Goal: Information Seeking & Learning: Learn about a topic

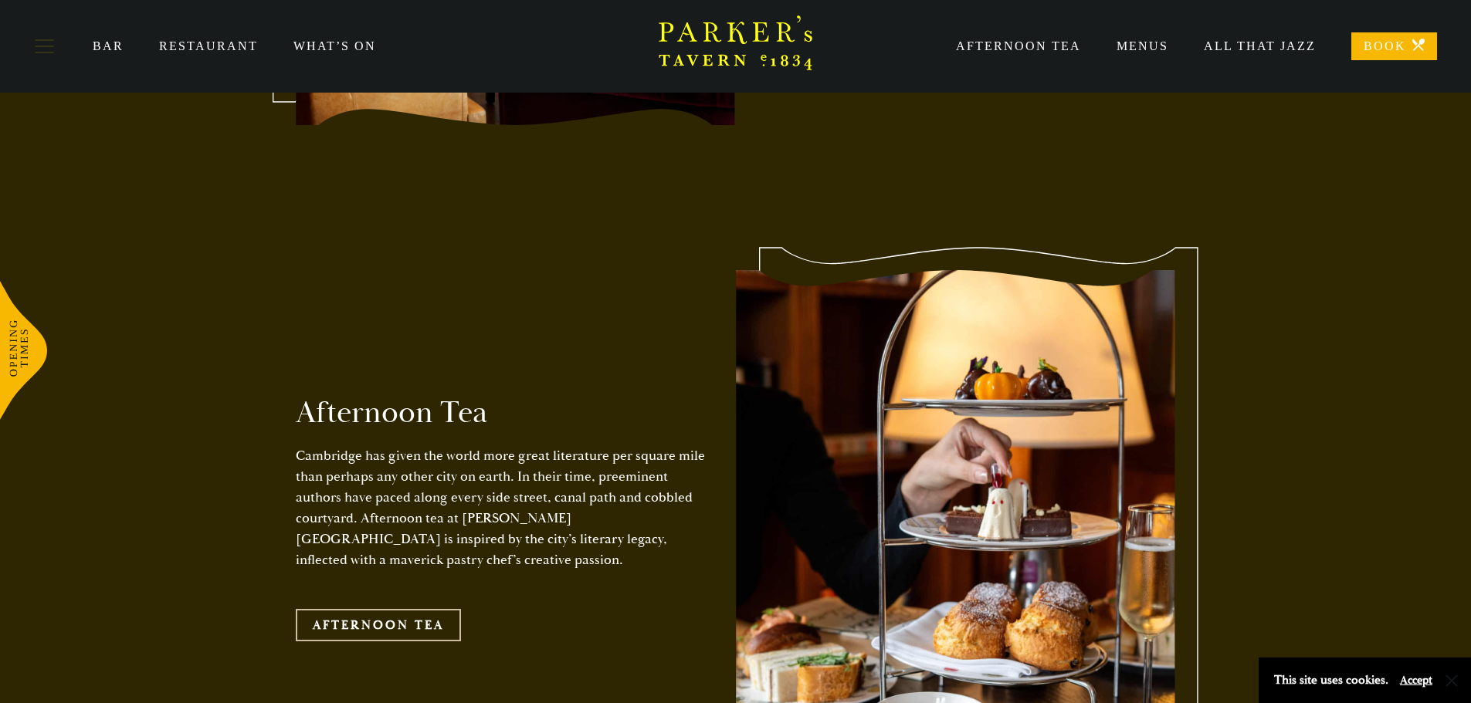
scroll to position [2393, 0]
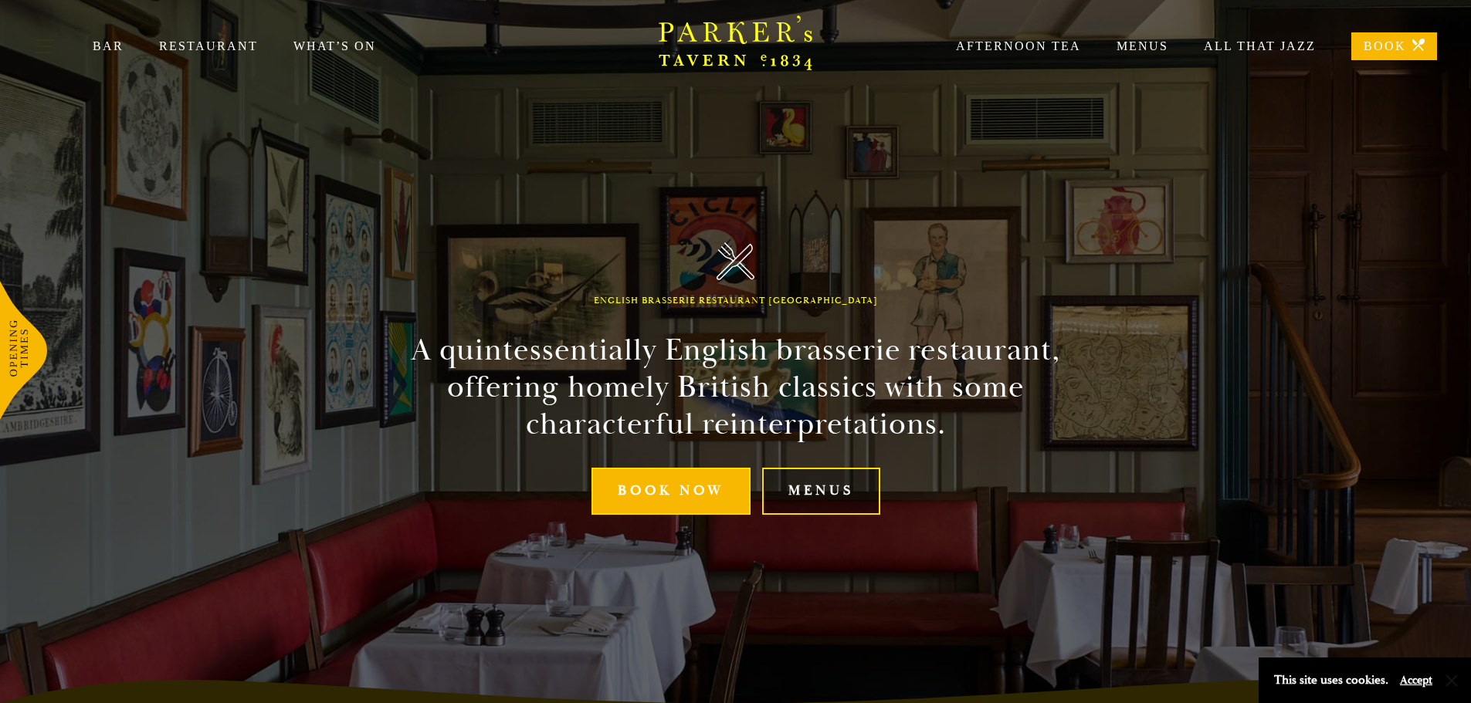
click at [808, 481] on link "Menus" at bounding box center [821, 491] width 118 height 47
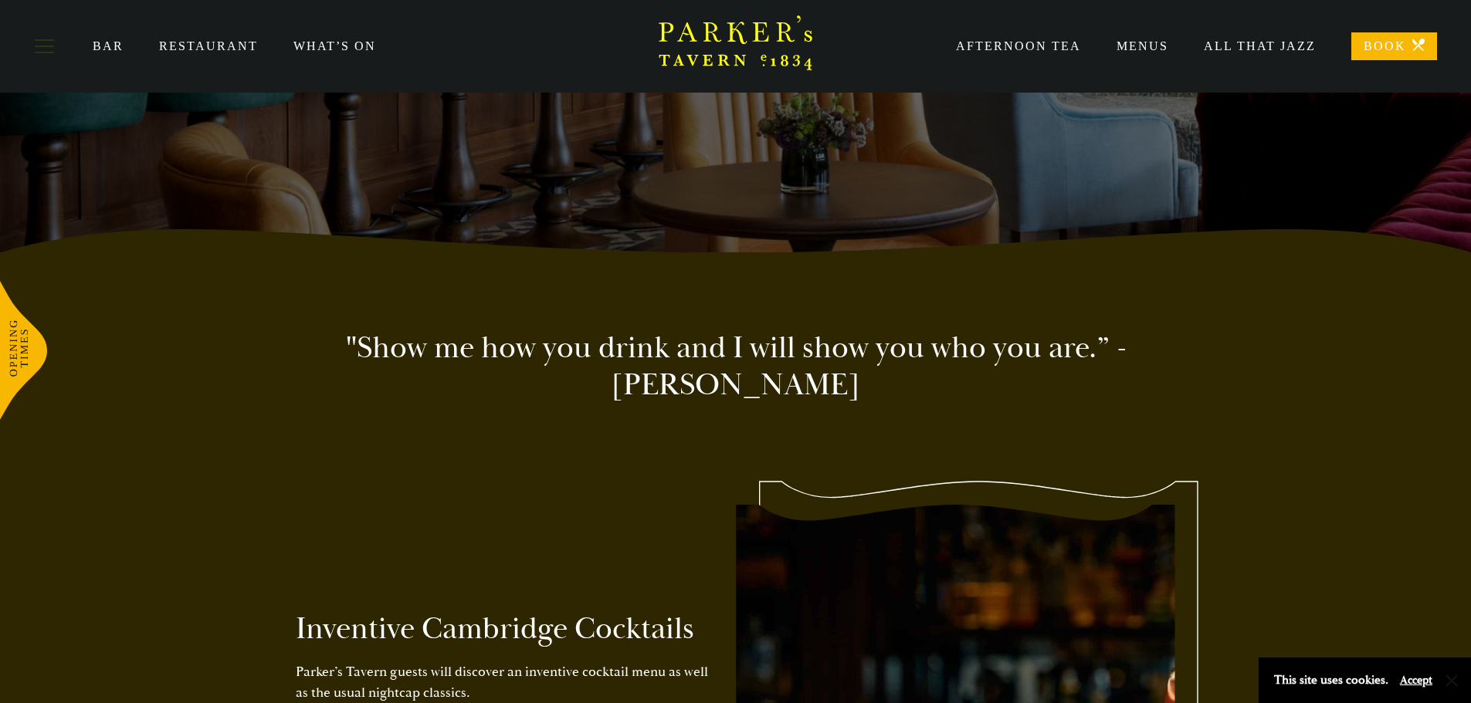
scroll to position [232, 0]
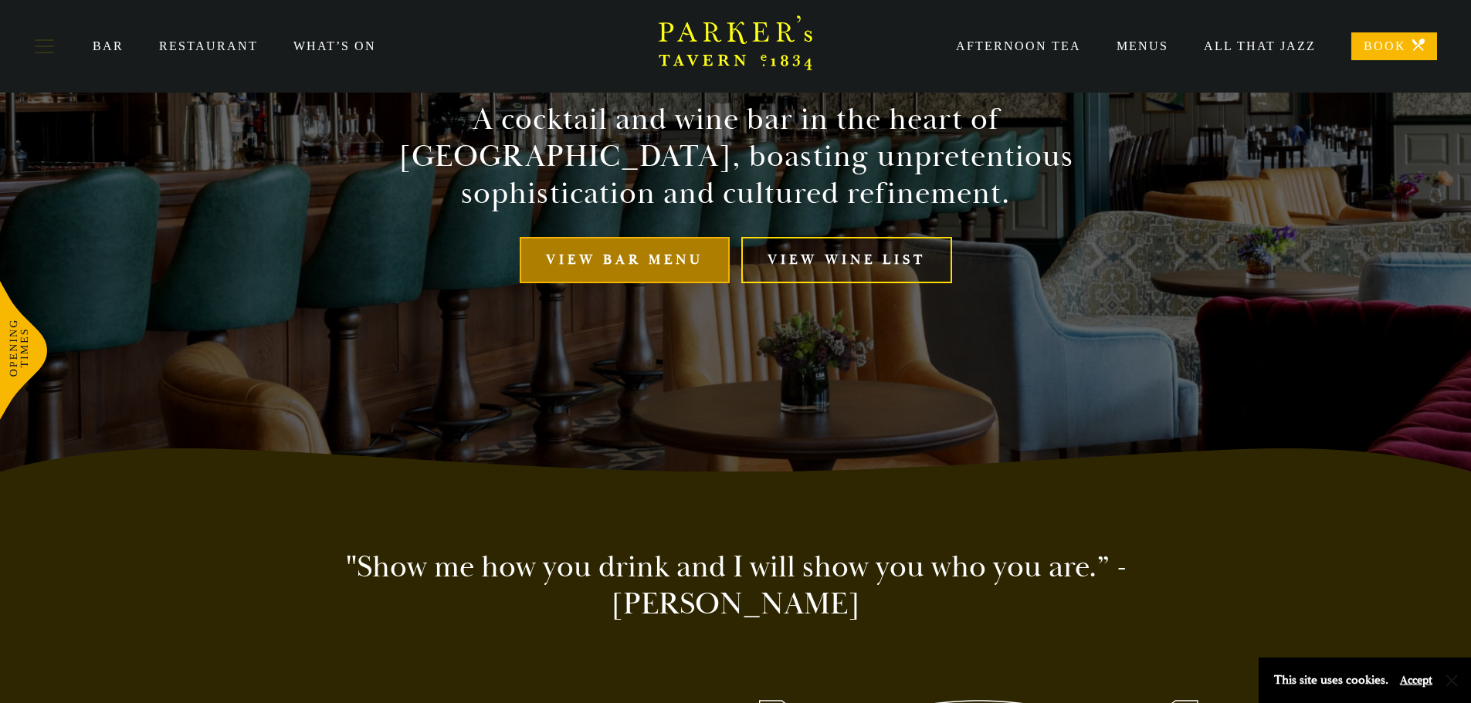
click at [567, 276] on link "View bar menu" at bounding box center [625, 260] width 210 height 47
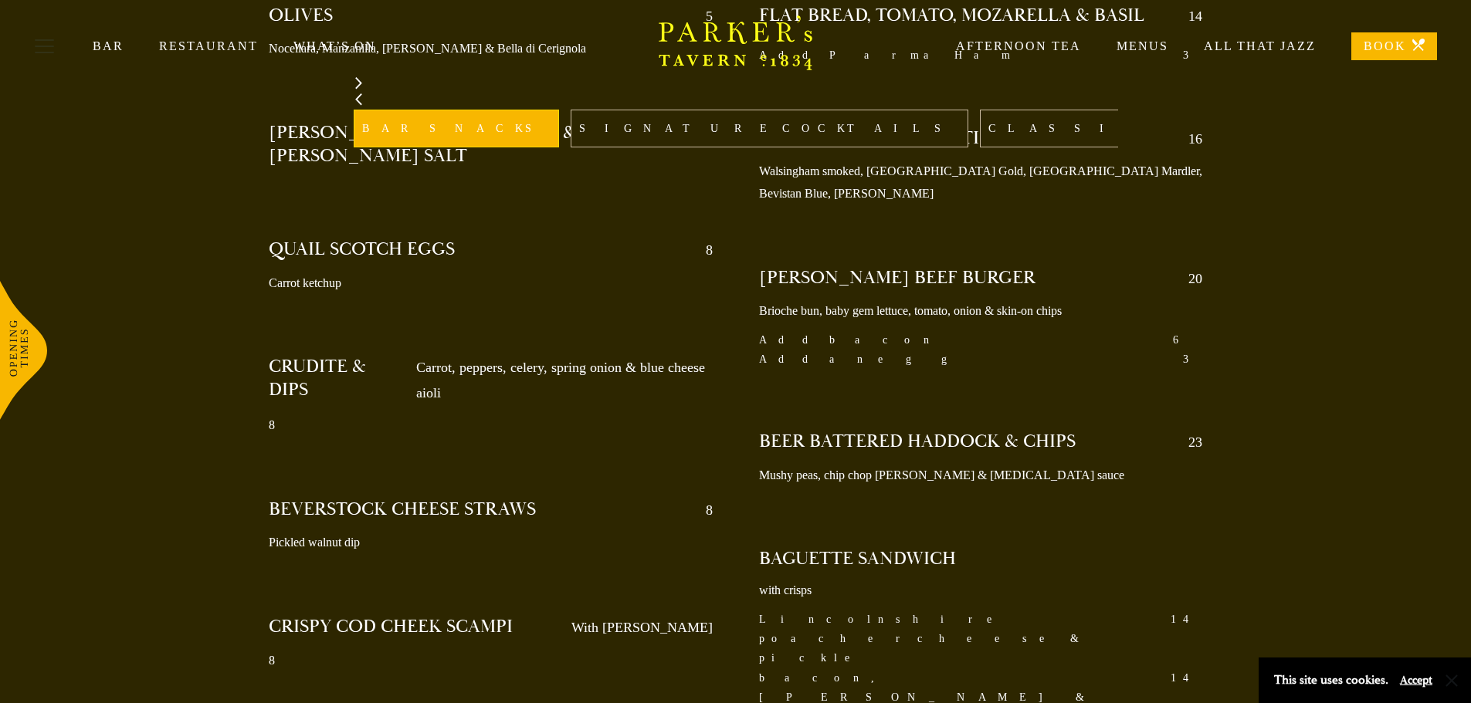
scroll to position [695, 0]
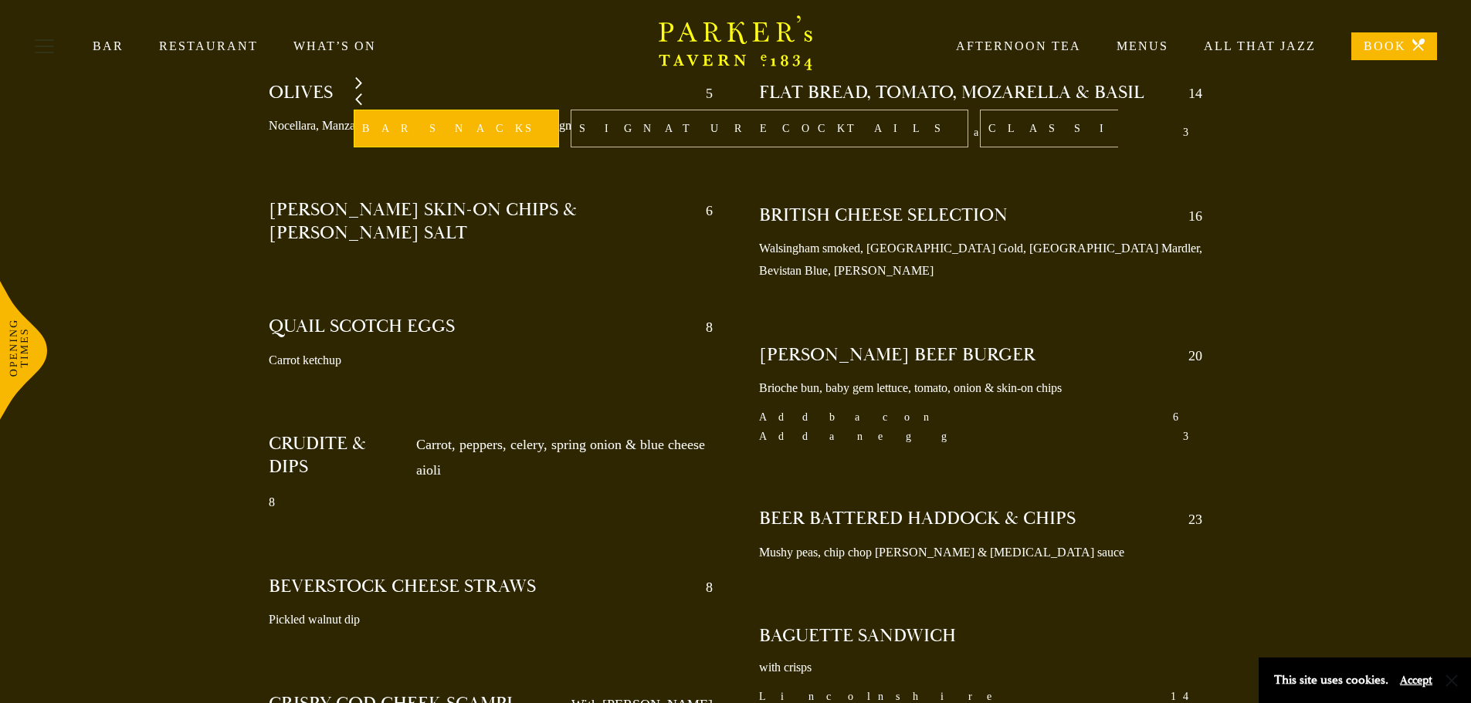
click at [120, 241] on div "Bar Snacks Served from noon till 9:30pm OLIVES 5 Nocellara, Manzanilla, Kalamat…" at bounding box center [735, 459] width 1471 height 1024
click at [584, 128] on link "SIGNATURE COCKTAILS" at bounding box center [769, 129] width 398 height 38
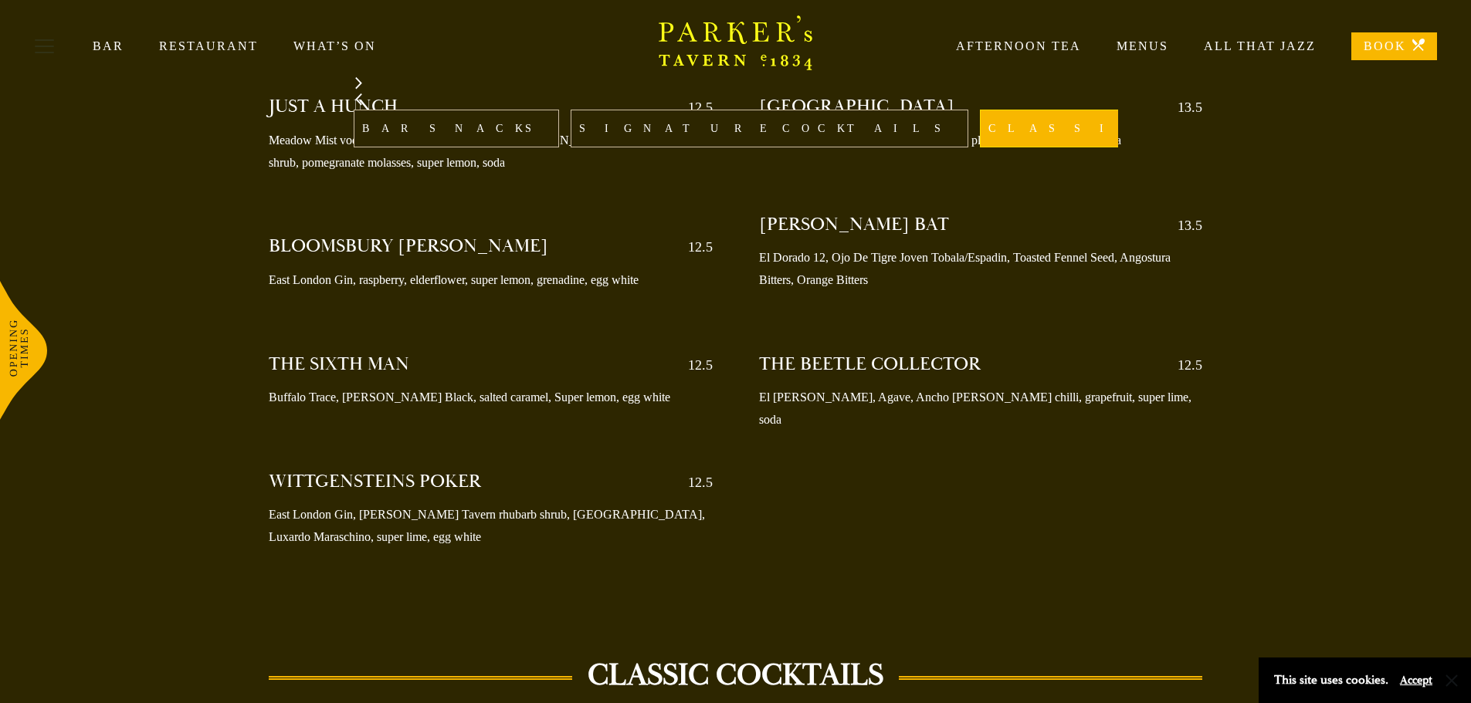
scroll to position [1874, 0]
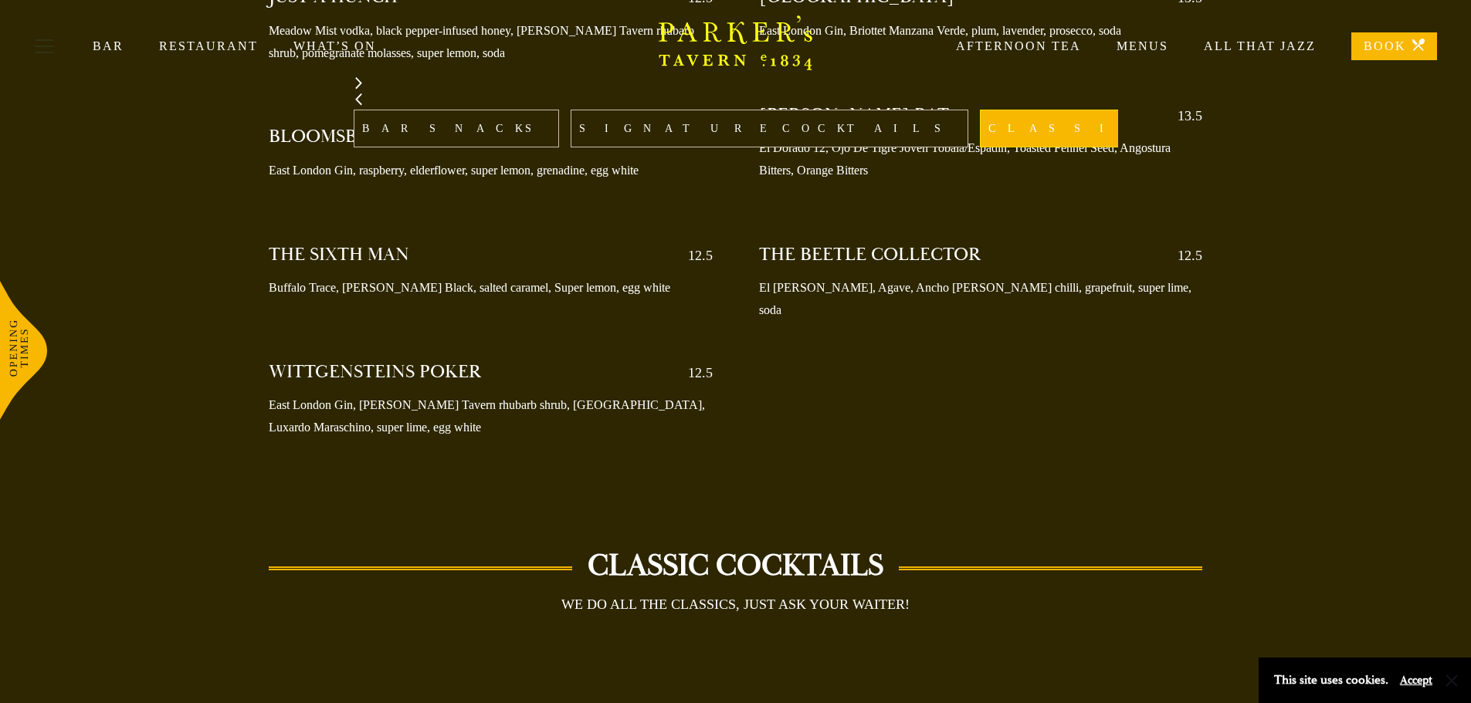
click at [195, 312] on div "SIGNATURE COCKTAILS JUST A HUNCH 12.5 Meadow Mist vodka, black pepper-infused h…" at bounding box center [735, 178] width 1081 height 621
drag, startPoint x: 201, startPoint y: 336, endPoint x: 207, endPoint y: 323, distance: 14.2
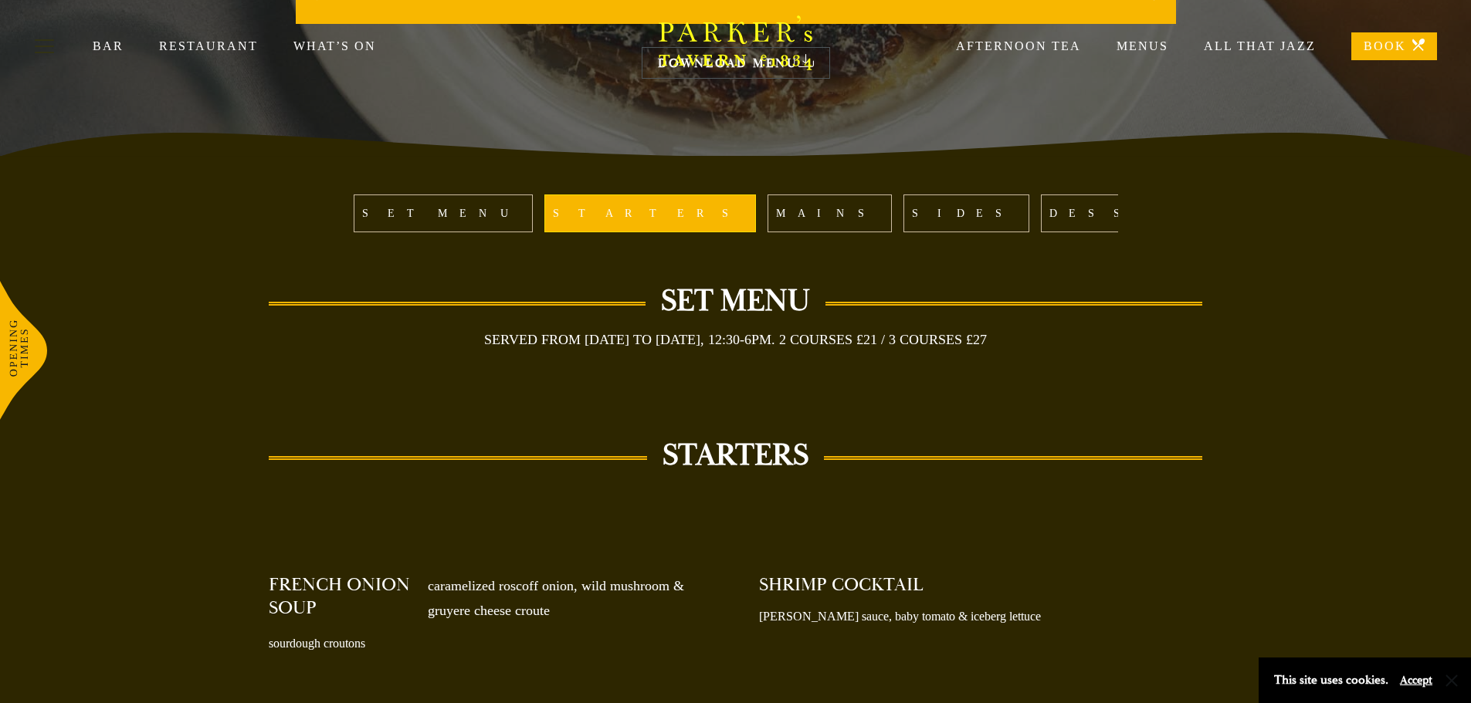
scroll to position [77, 0]
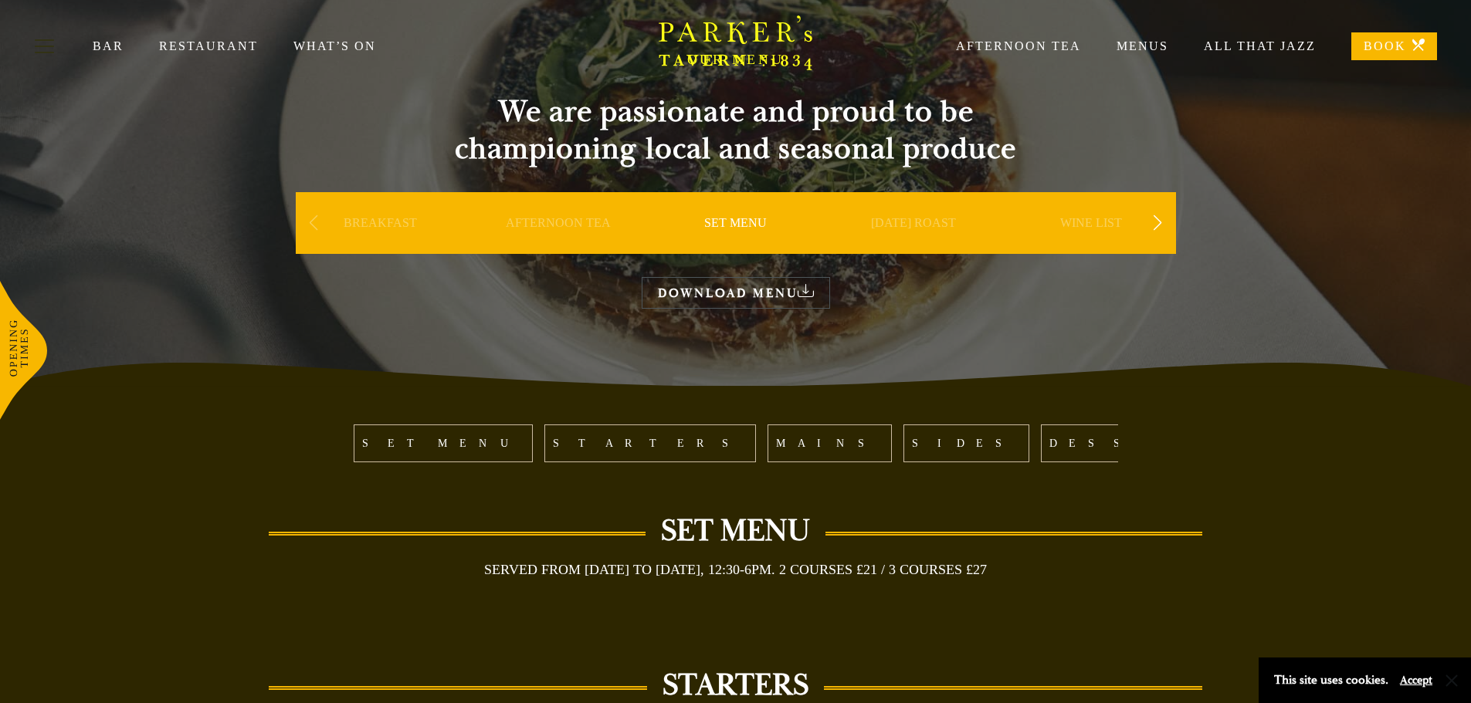
click at [909, 221] on link "[DATE] ROAST" at bounding box center [913, 246] width 85 height 62
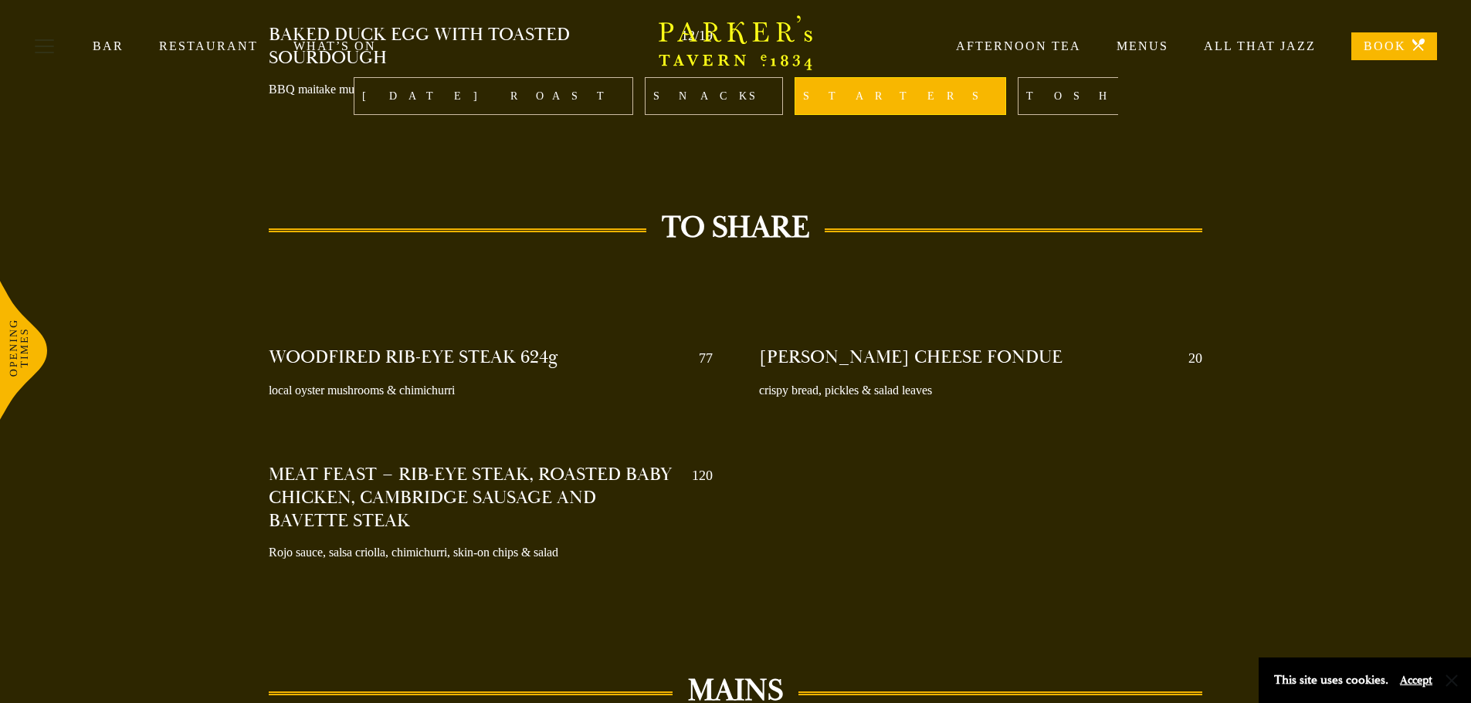
scroll to position [2084, 0]
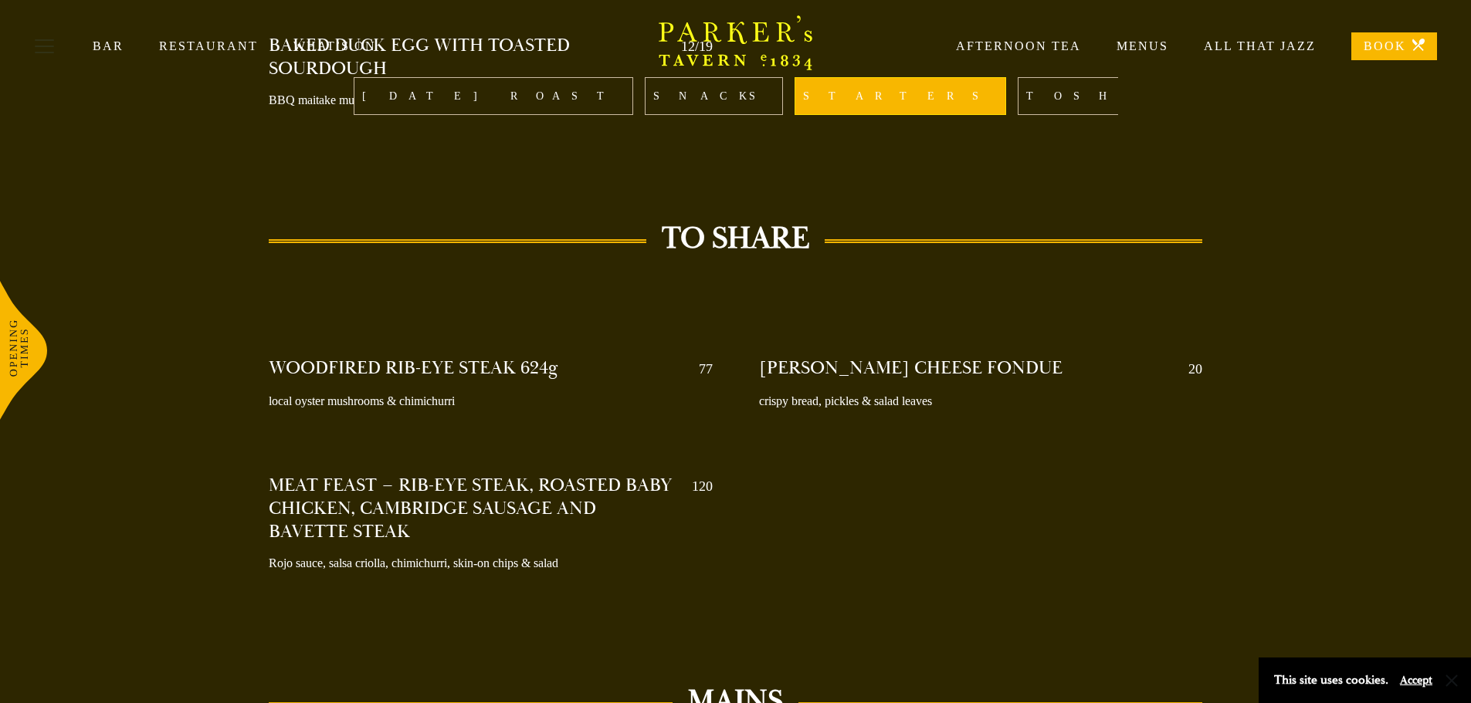
click at [550, 100] on link "[DATE] ROAST" at bounding box center [493, 96] width 279 height 38
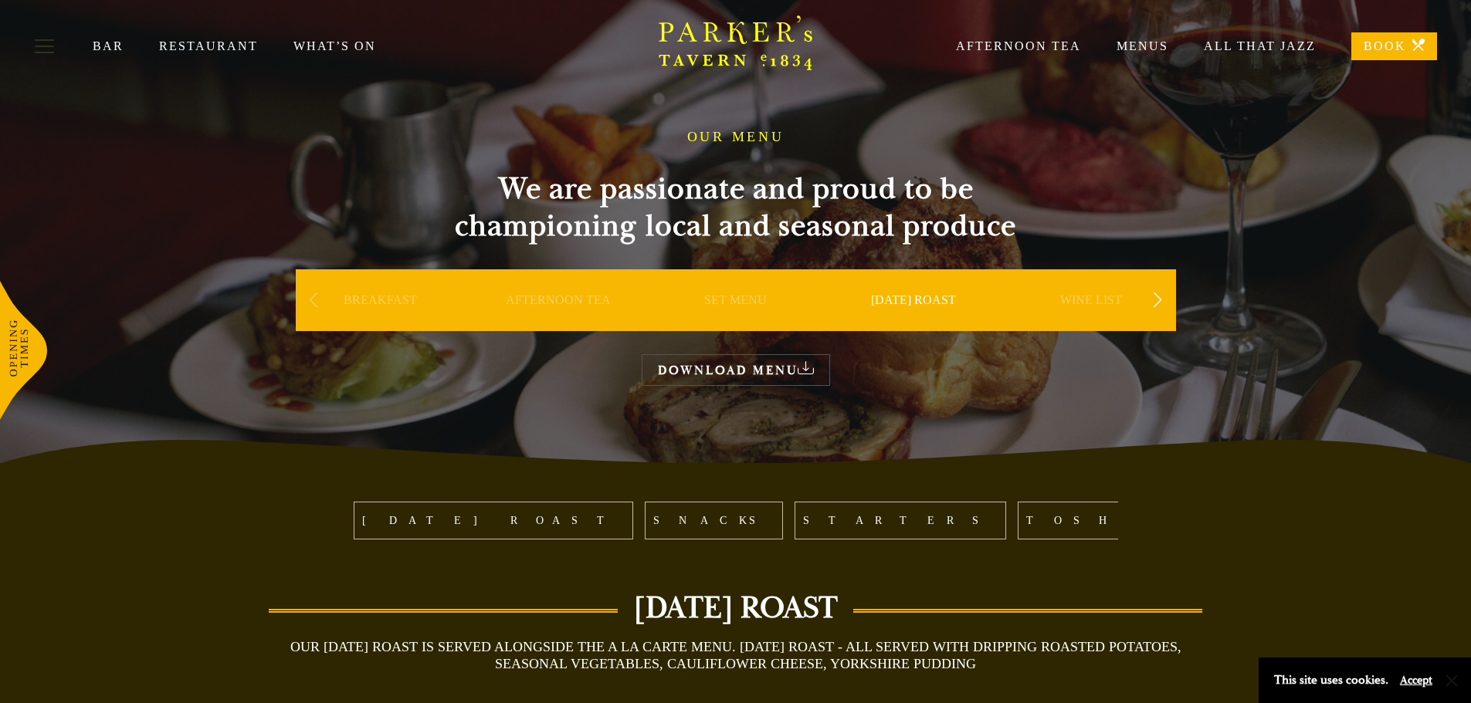
click at [1153, 296] on div "Next slide" at bounding box center [1157, 300] width 21 height 34
click at [753, 299] on link "A LA CARTE" at bounding box center [735, 324] width 72 height 62
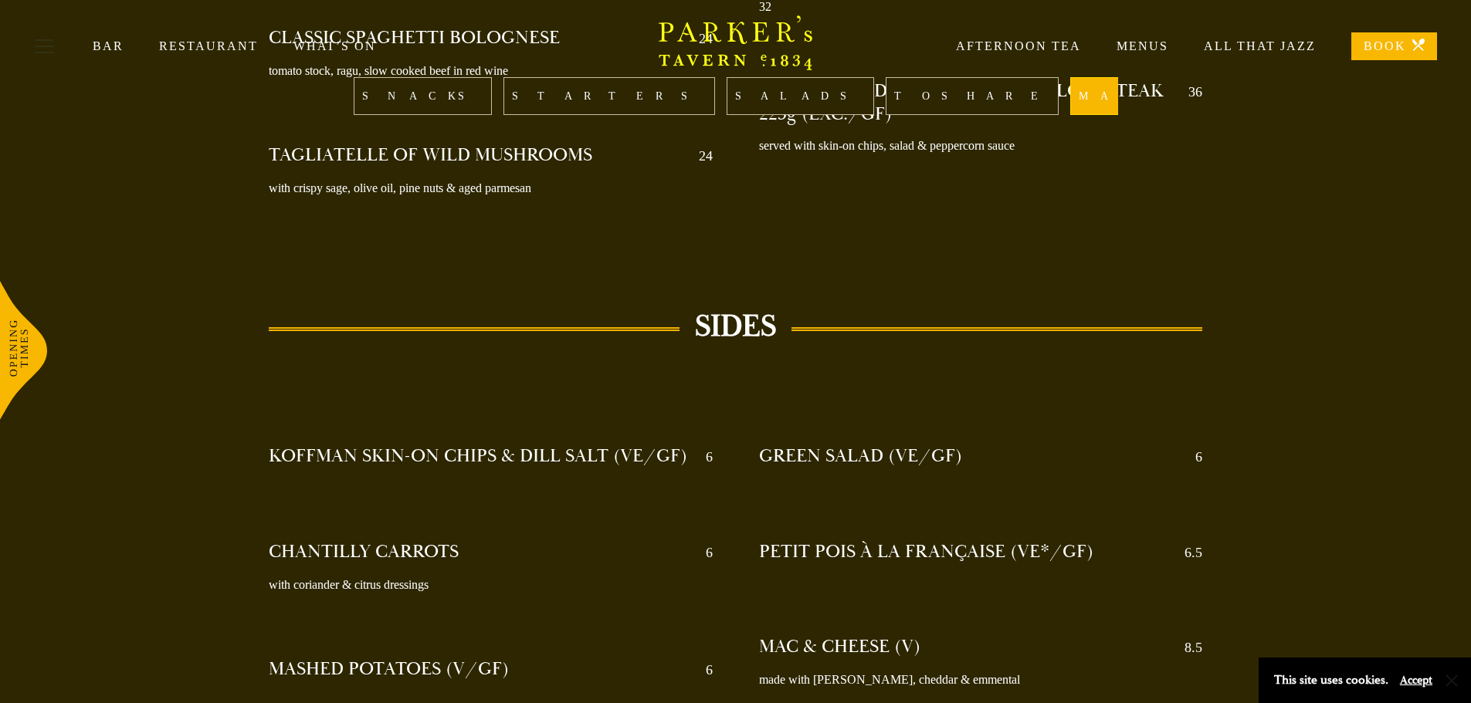
scroll to position [3319, 0]
